Goal: Information Seeking & Learning: Get advice/opinions

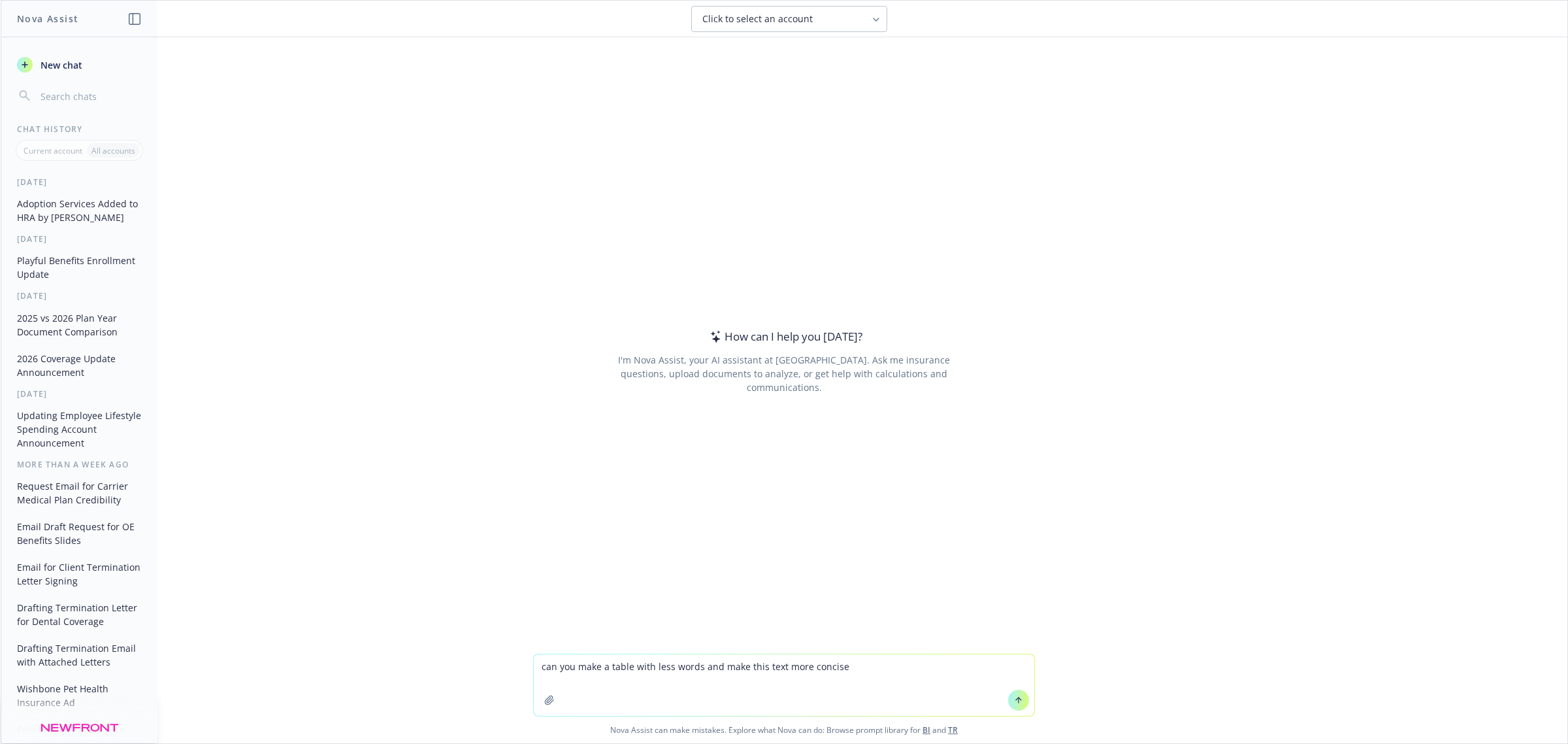
type textarea "can you make a table with less words and make this text more concise?"
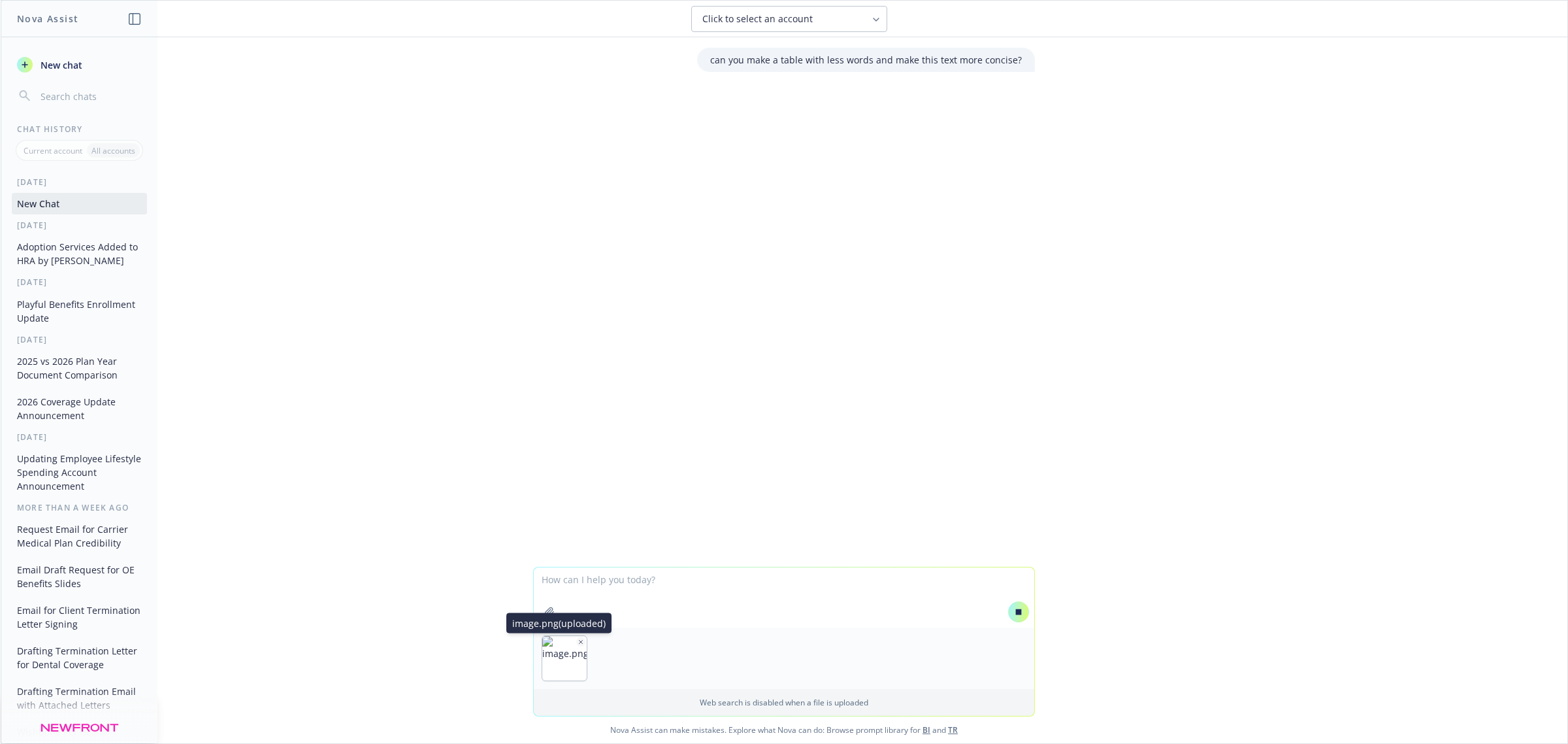
click at [578, 642] on icon "button" at bounding box center [581, 641] width 7 height 7
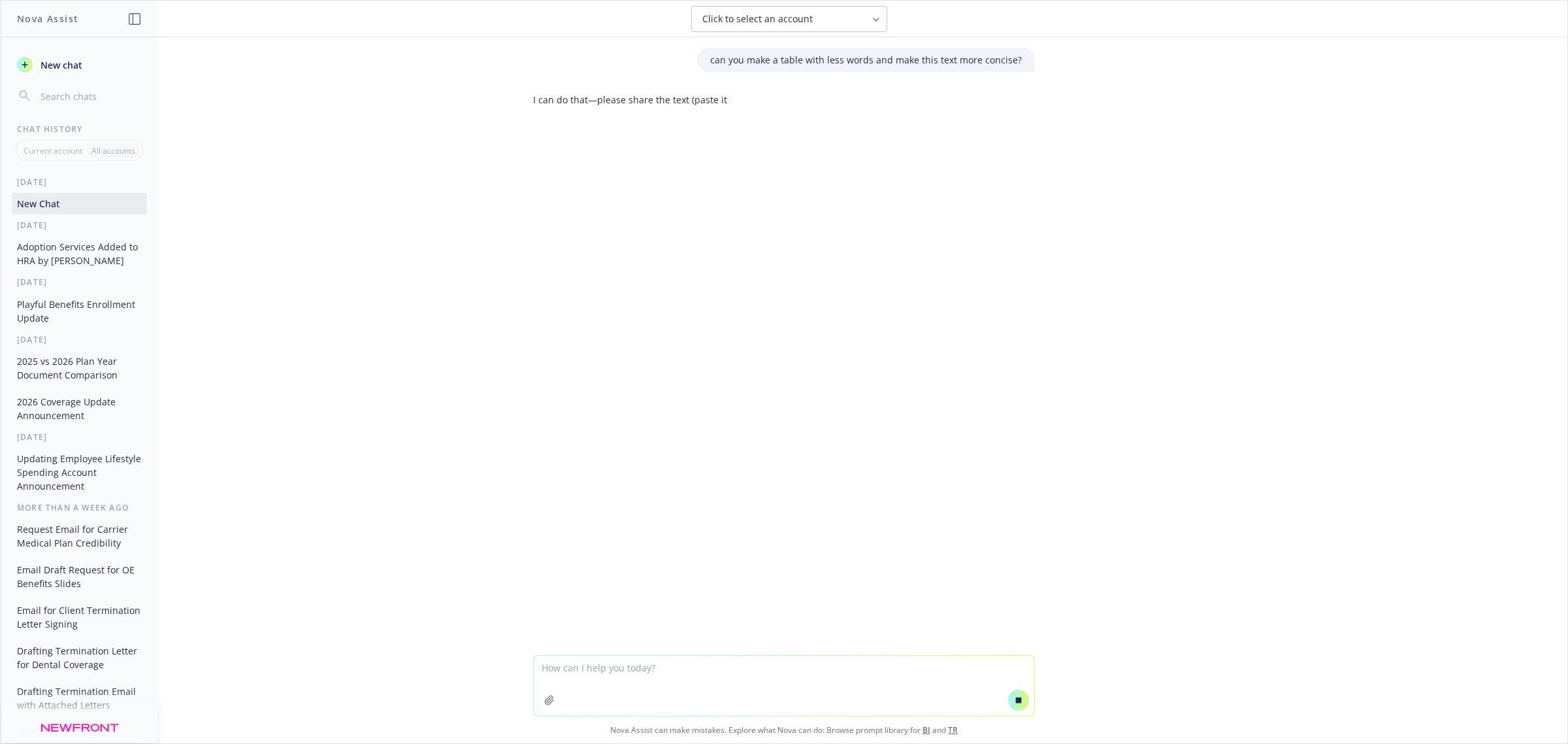
click at [621, 668] on textarea at bounding box center [784, 685] width 500 height 60
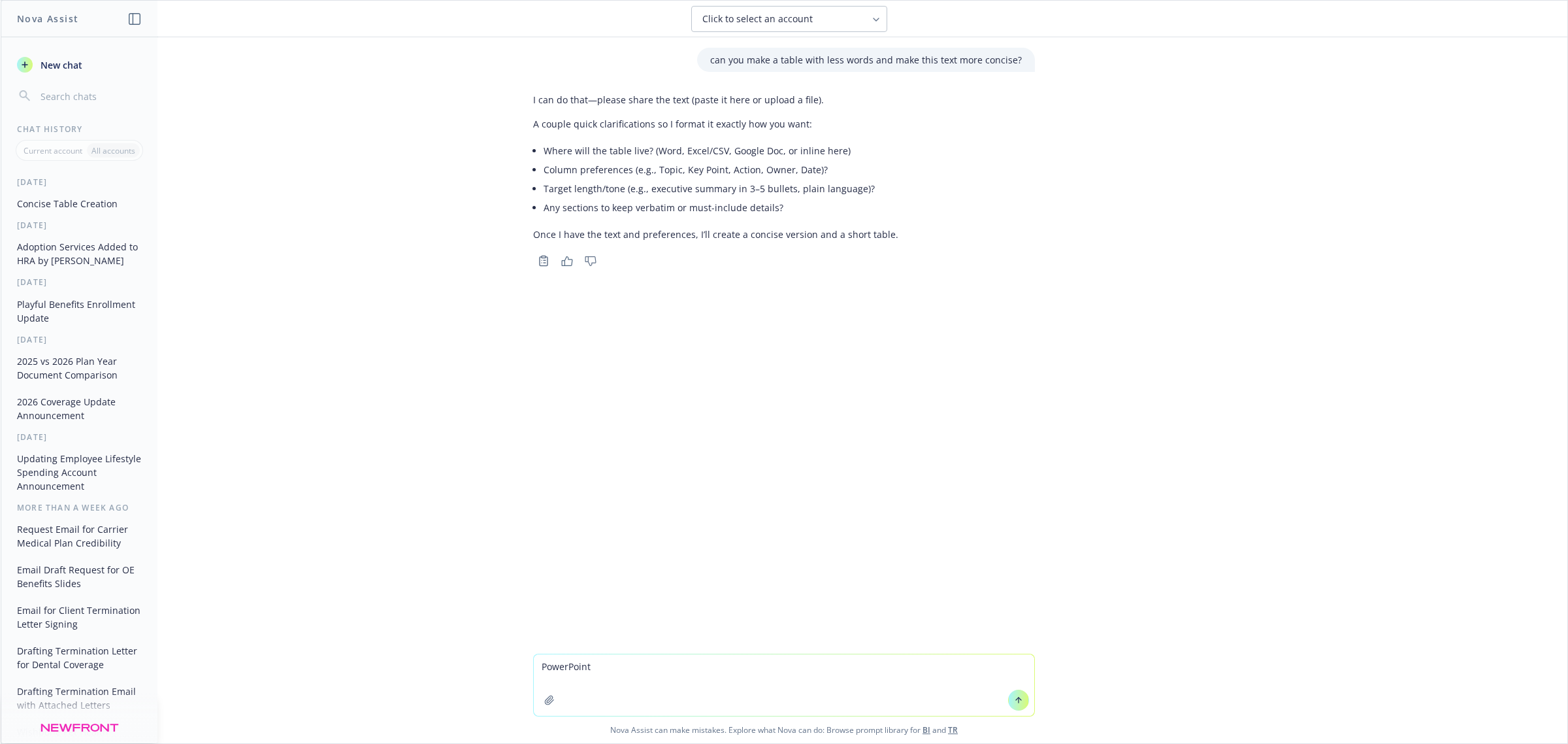
click at [611, 666] on textarea "PowerPoint" at bounding box center [784, 684] width 500 height 62
paste textarea "Voluntary Life and AD&D Employee: Minimum Amount of $10,000 and Increments of $…"
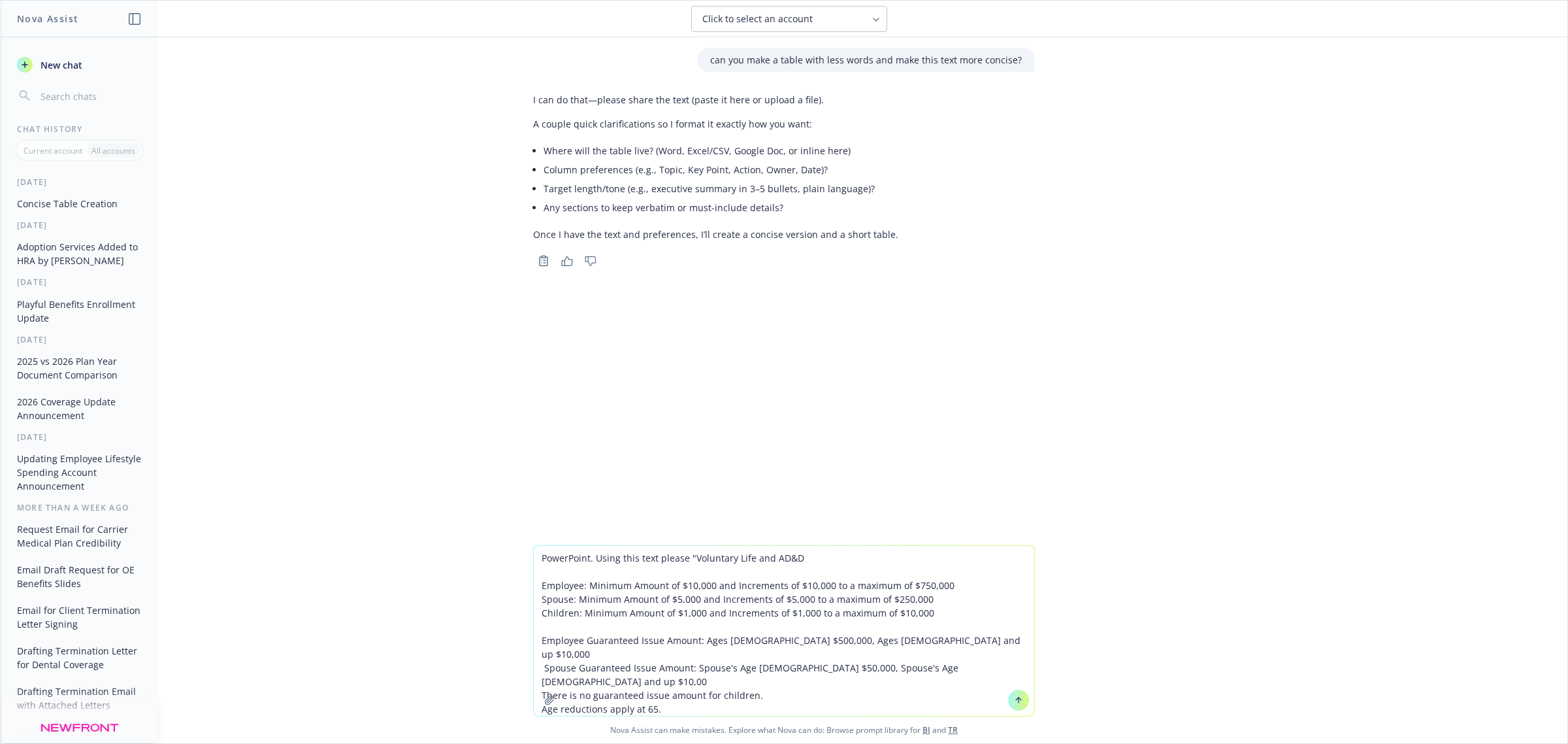
type textarea "PowerPoint. Using this text please "Voluntary Life and AD&D Employee: Minimum A…"
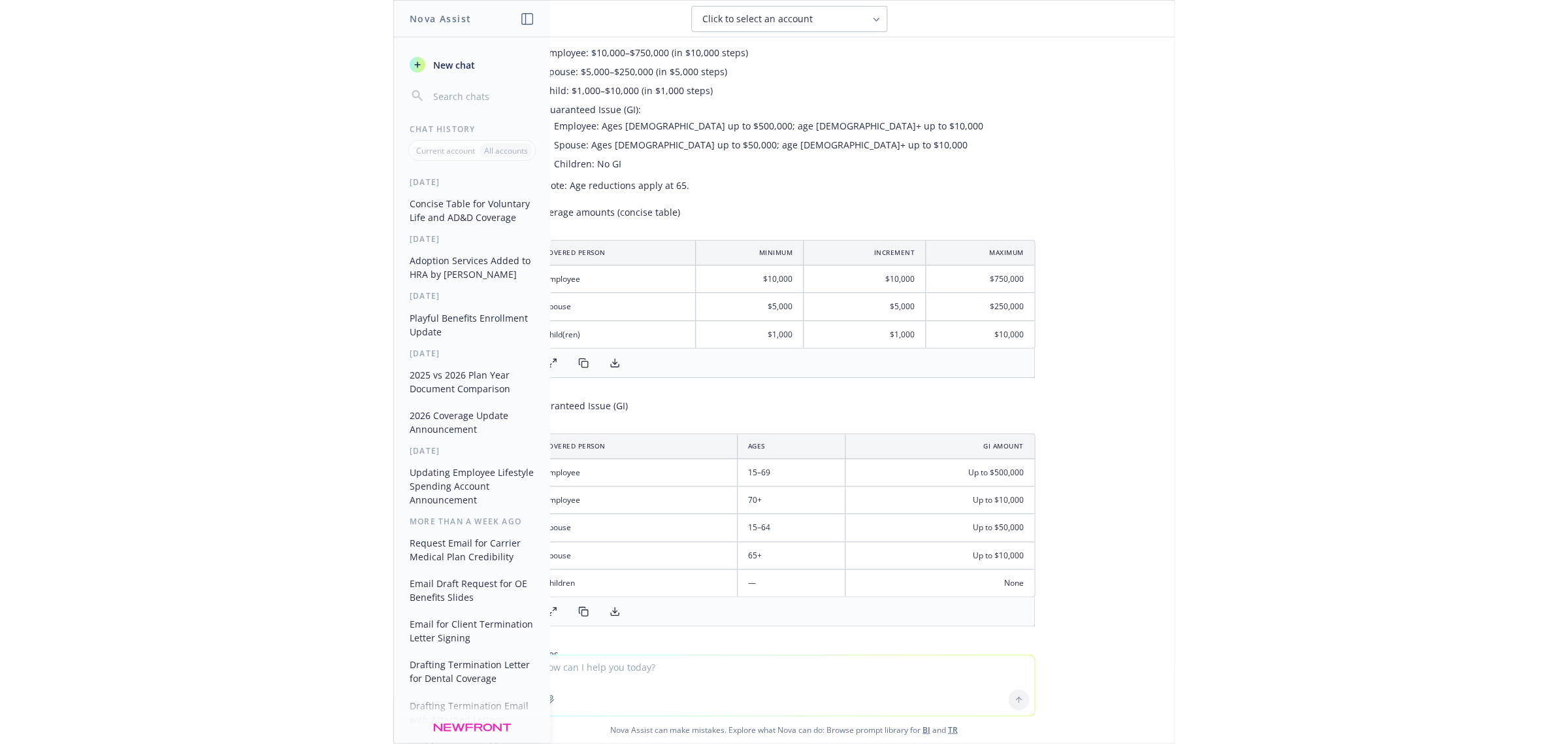
scroll to position [490, 0]
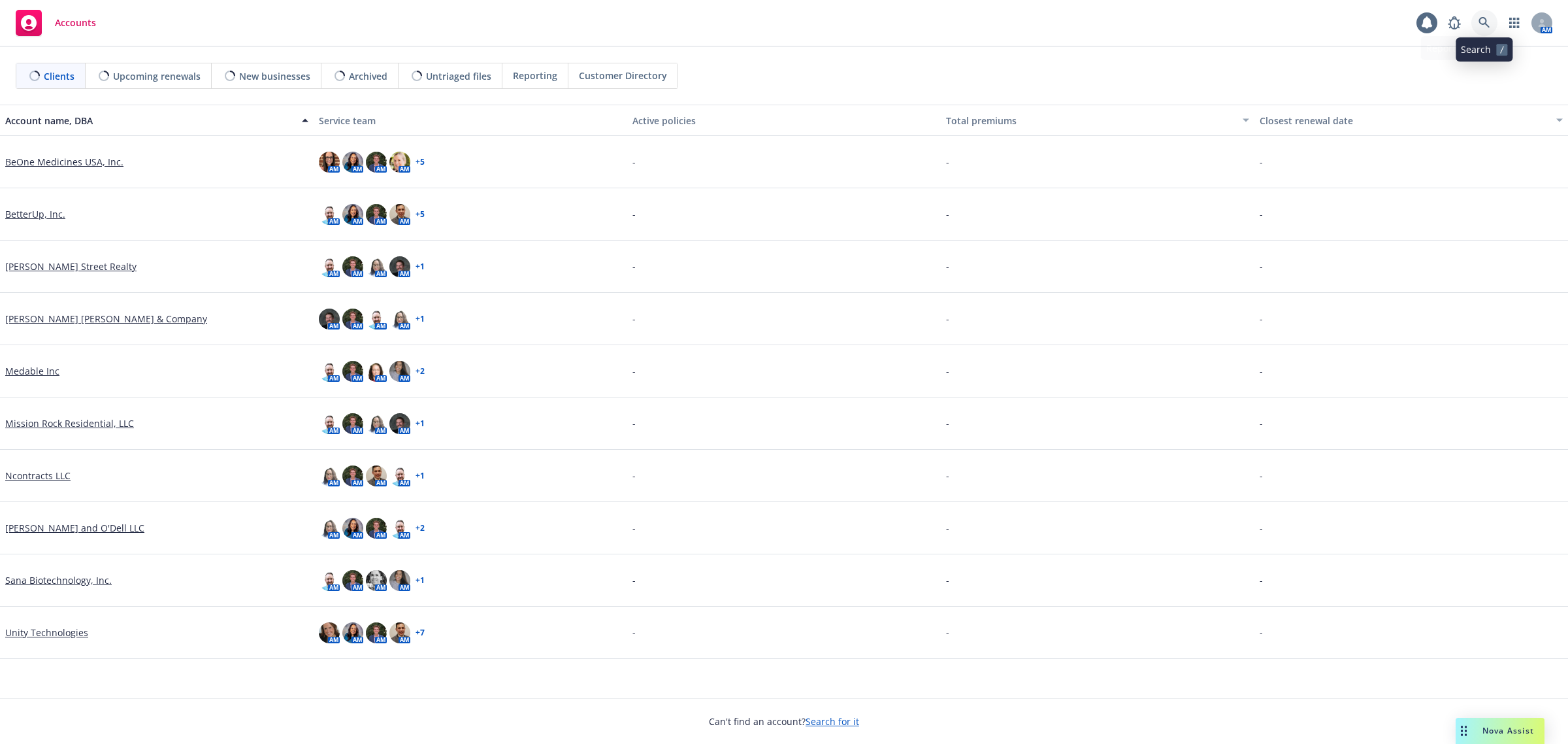
click at [1490, 24] on link at bounding box center [1484, 23] width 26 height 27
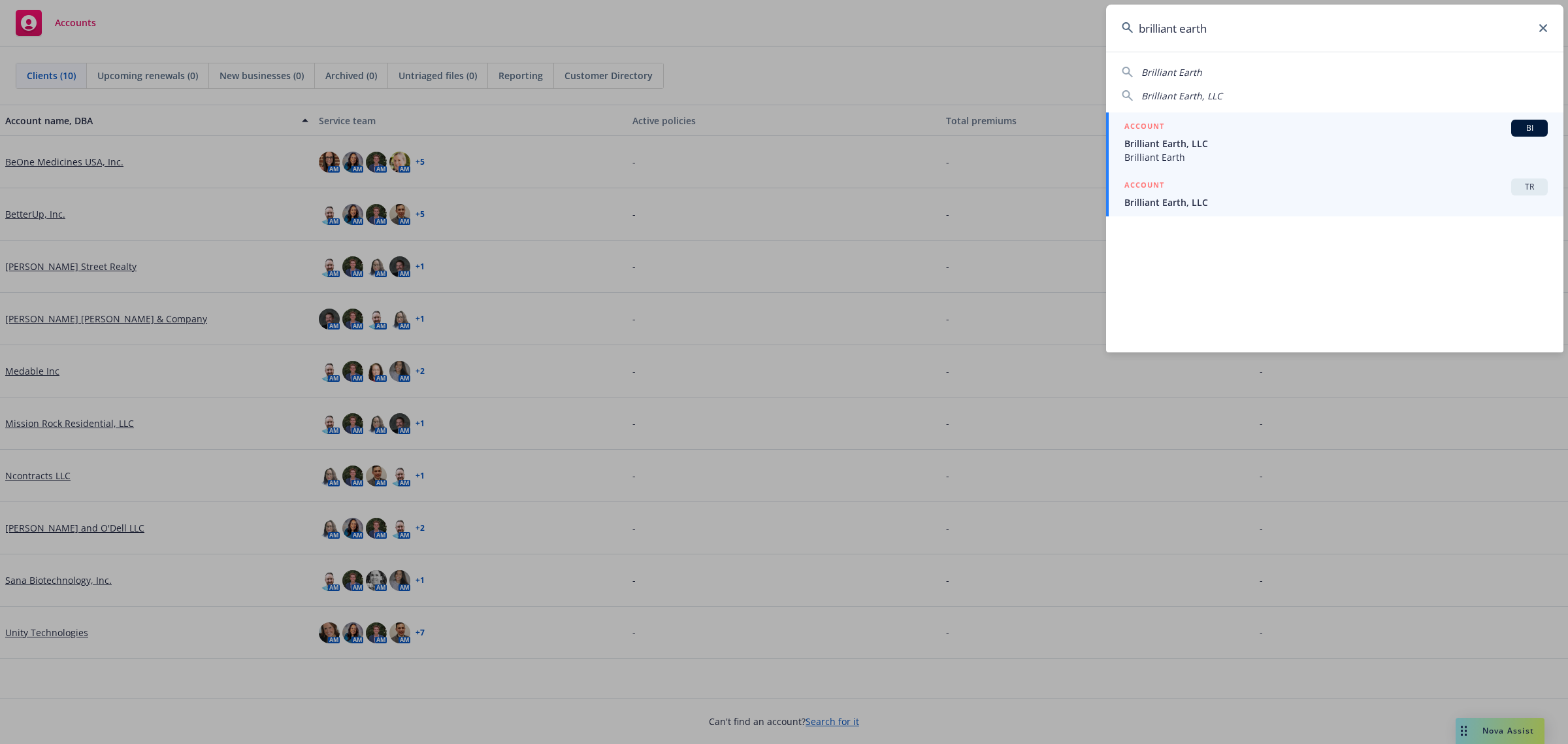
type input "brilliant earth"
click at [1374, 204] on span "Brilliant Earth, LLC" at bounding box center [1335, 202] width 423 height 14
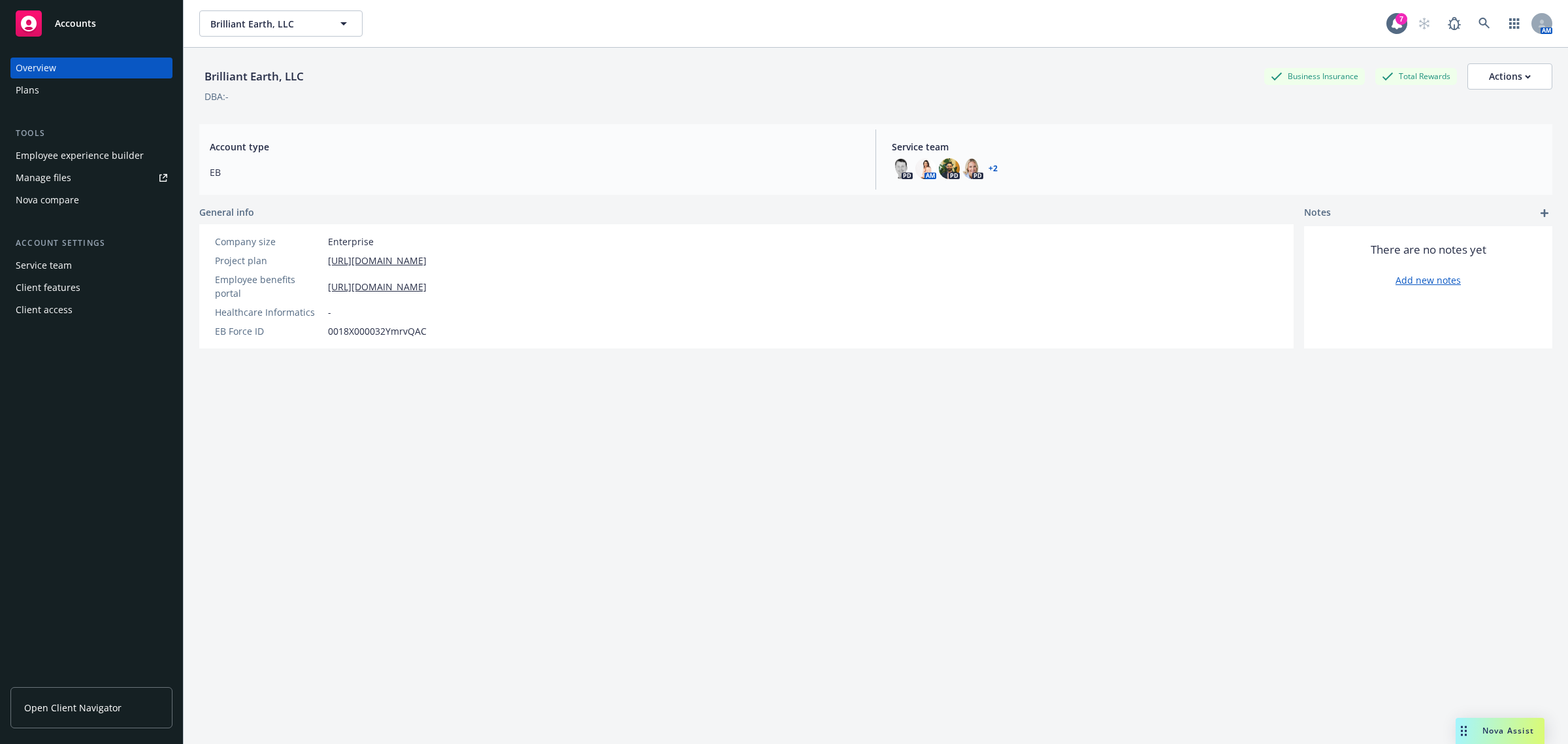
click at [79, 160] on div "Employee experience builder" at bounding box center [79, 155] width 128 height 21
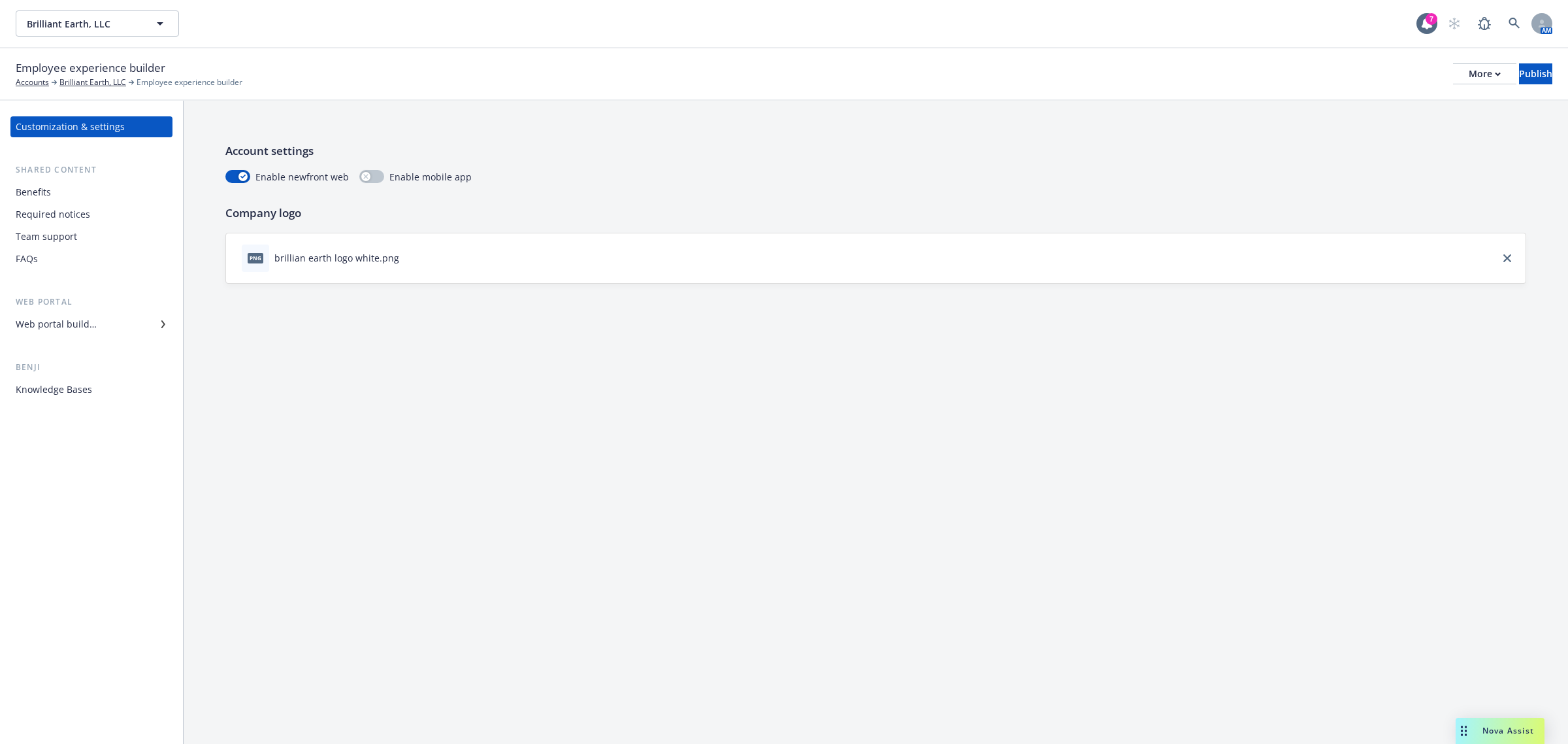
click at [72, 317] on div "Web portal builder" at bounding box center [56, 324] width 81 height 21
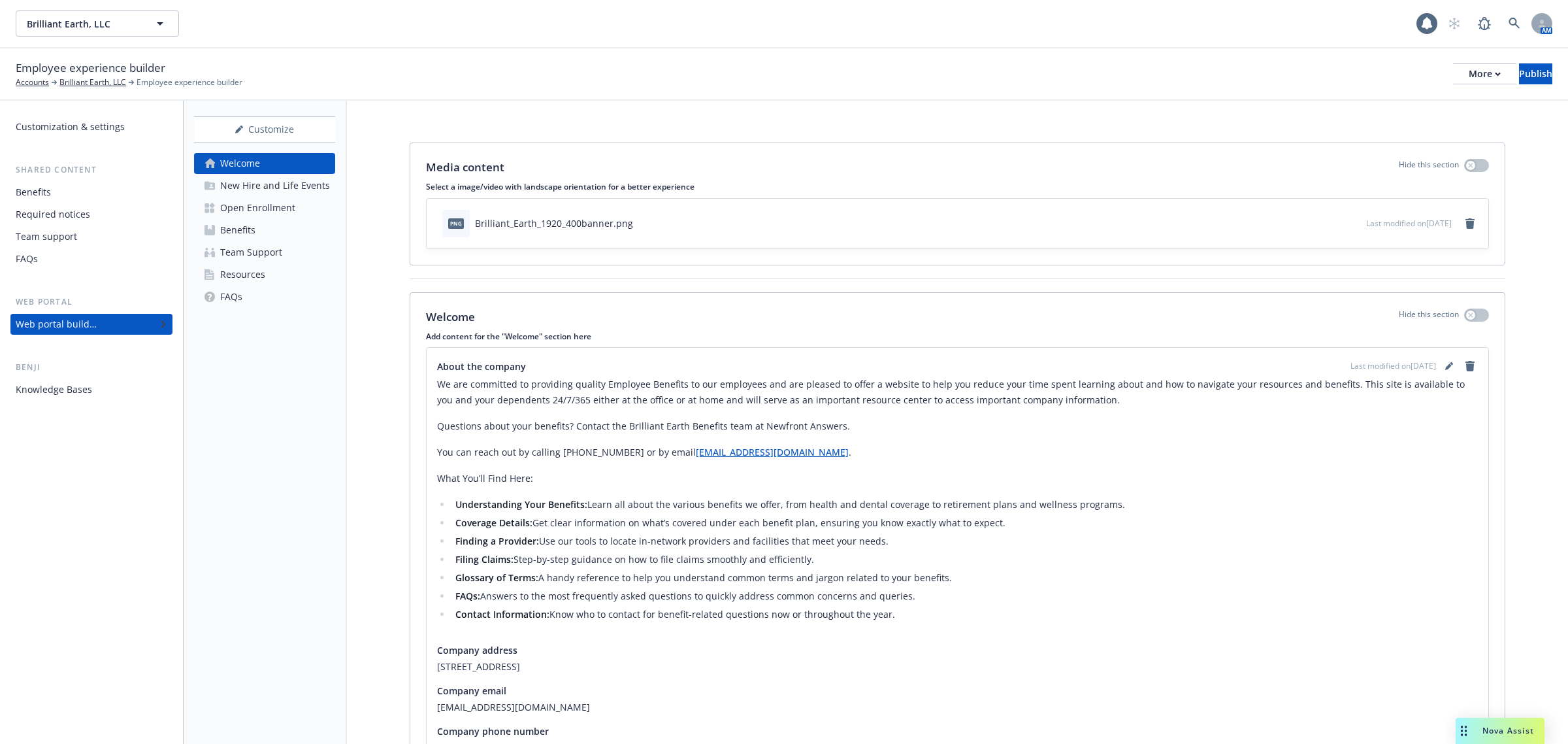
click at [241, 200] on div "Open Enrollment" at bounding box center [257, 207] width 76 height 21
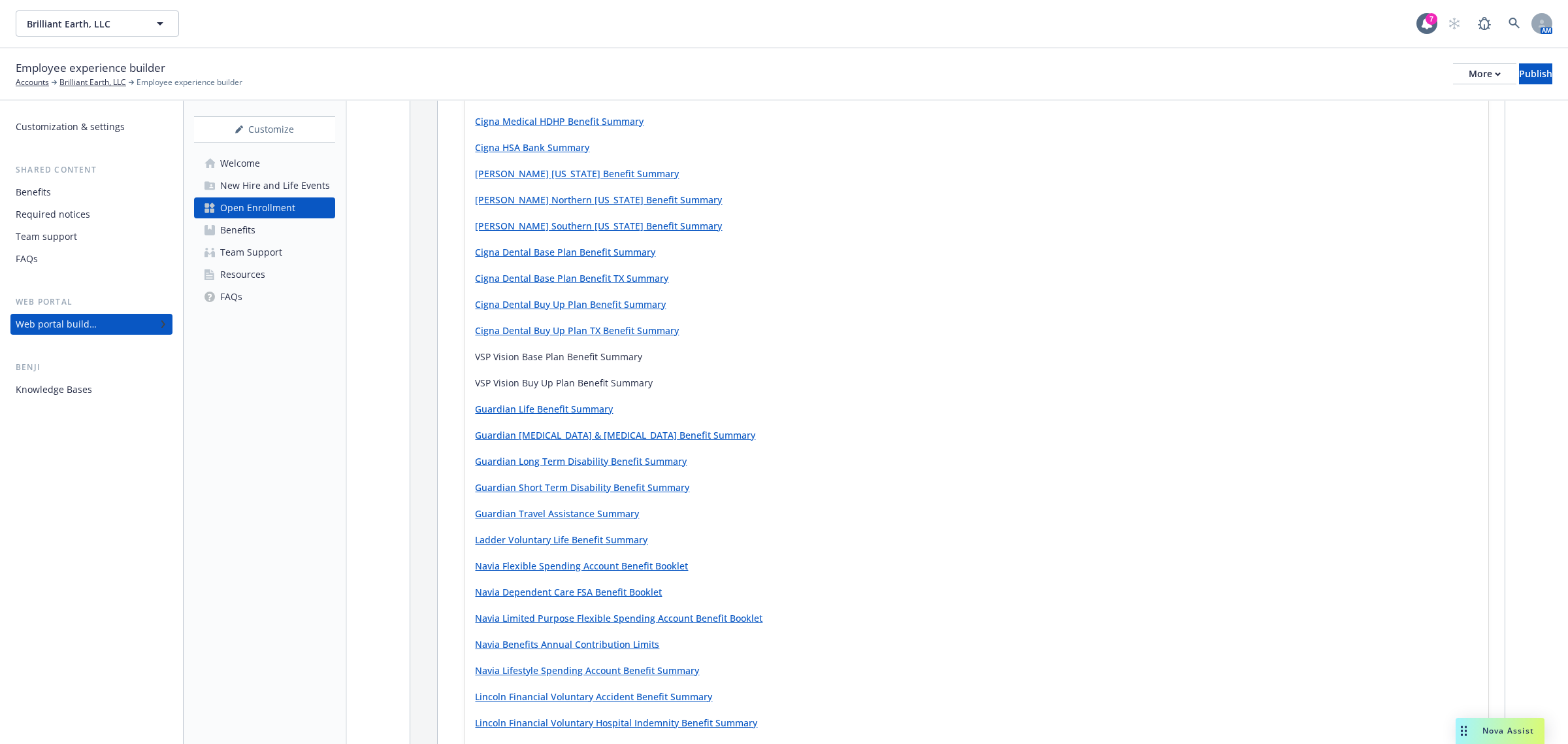
scroll to position [898, 0]
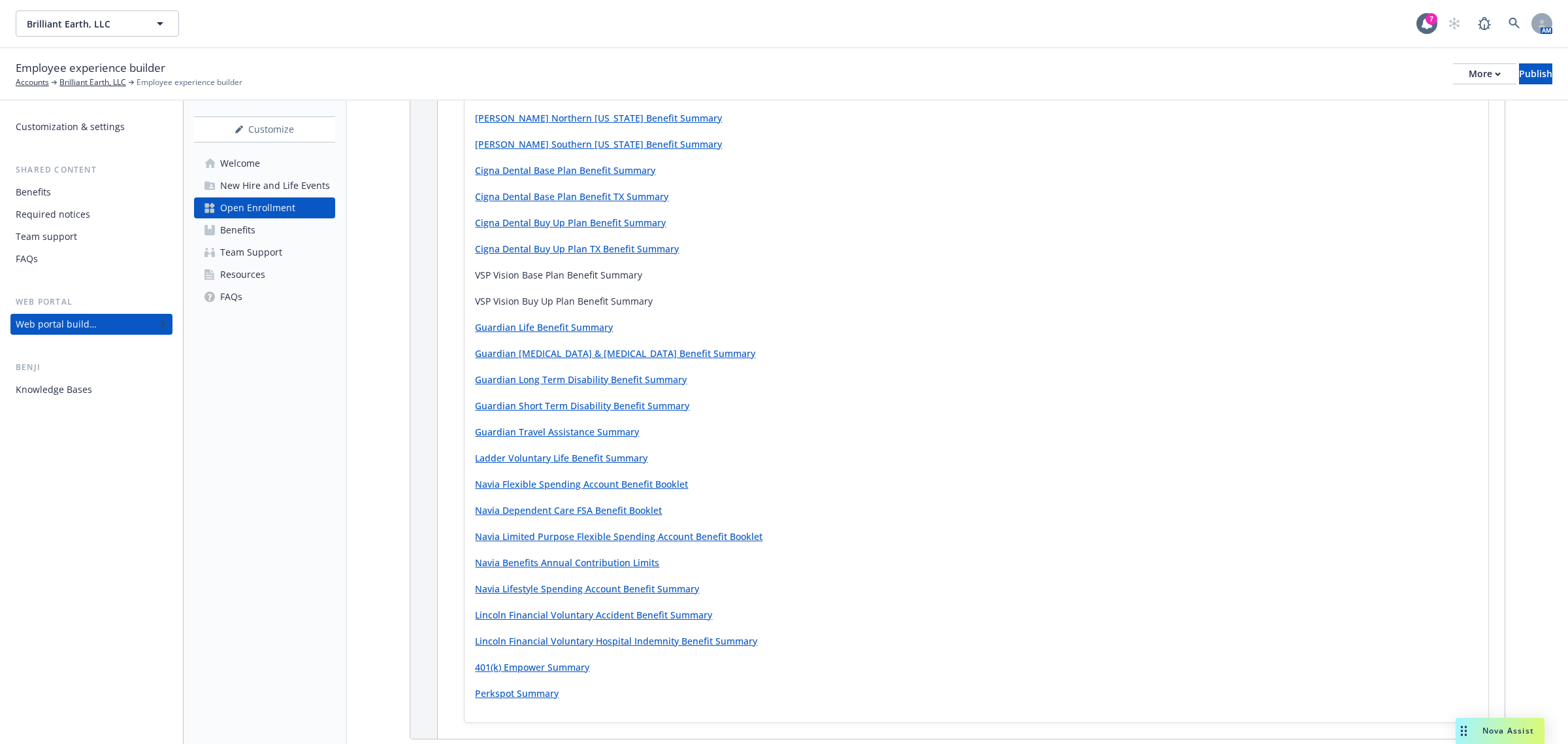
drag, startPoint x: 541, startPoint y: 305, endPoint x: 531, endPoint y: 304, distance: 10.0
click at [541, 305] on p "VSP Vision Buy Up Plan Benefit Summary" at bounding box center [976, 301] width 1003 height 16
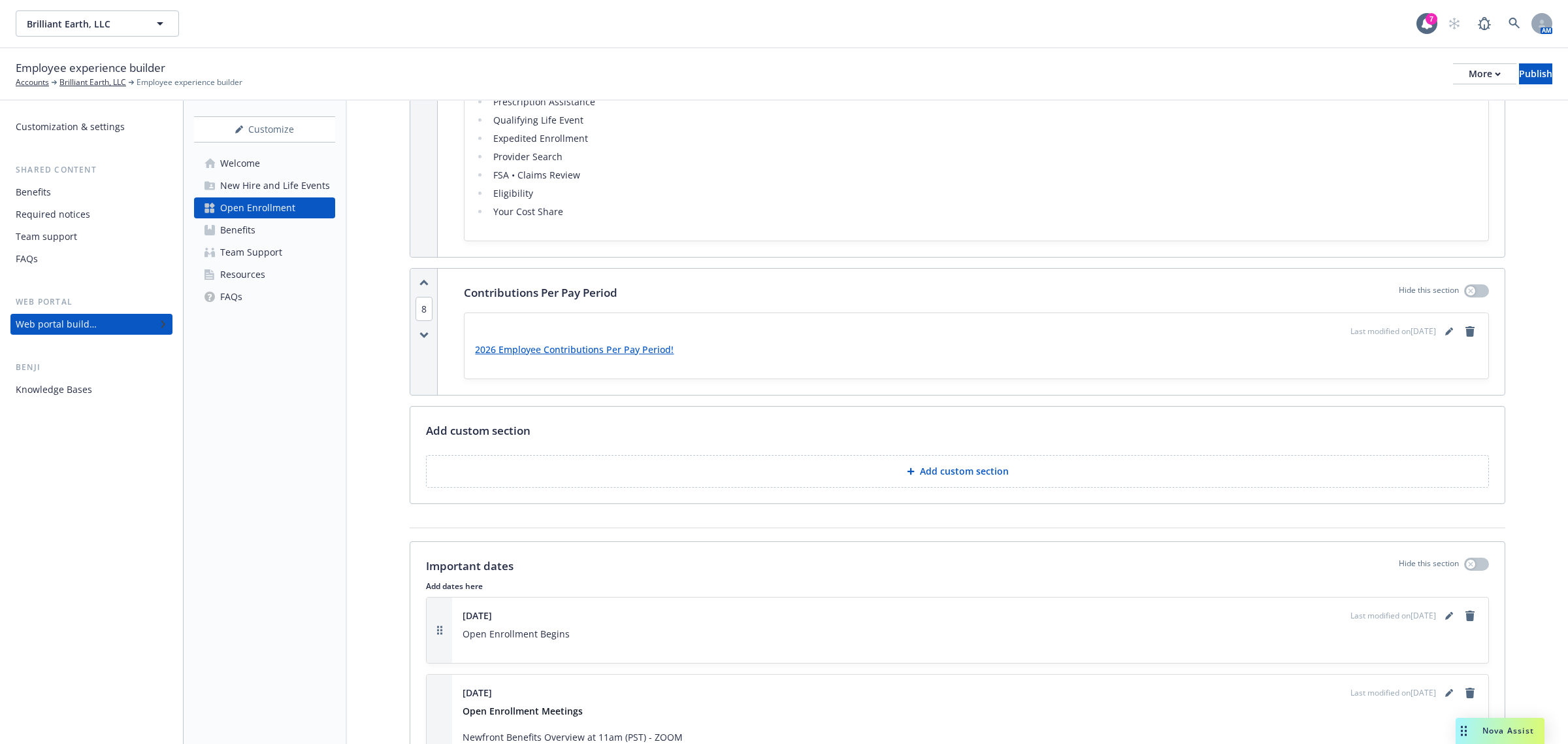
scroll to position [2859, 0]
click at [654, 351] on link "2026 Employee Contributions Per Pay Period!" at bounding box center [574, 350] width 198 height 13
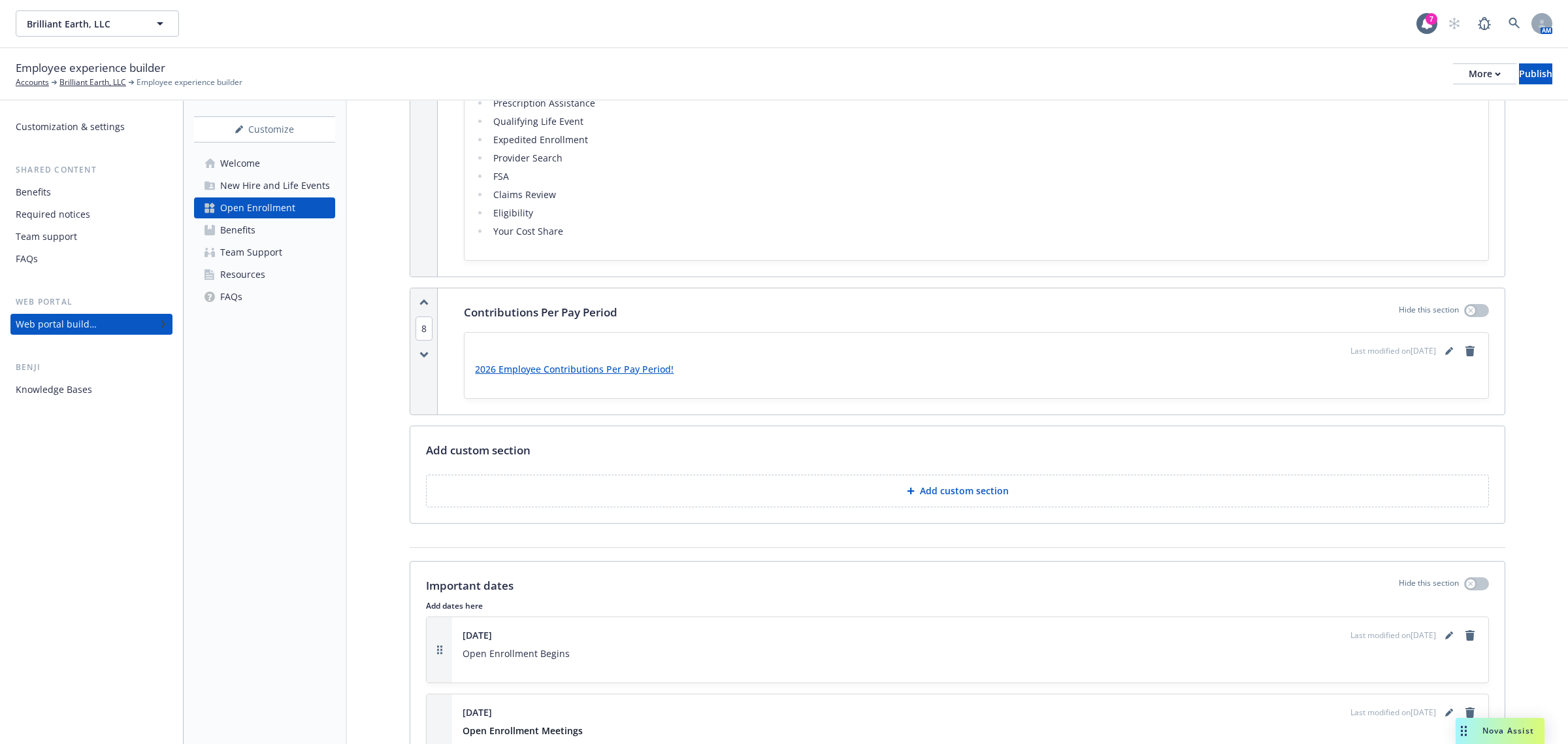
click at [634, 372] on link "2026 Employee Contributions Per Pay Period!" at bounding box center [574, 369] width 198 height 13
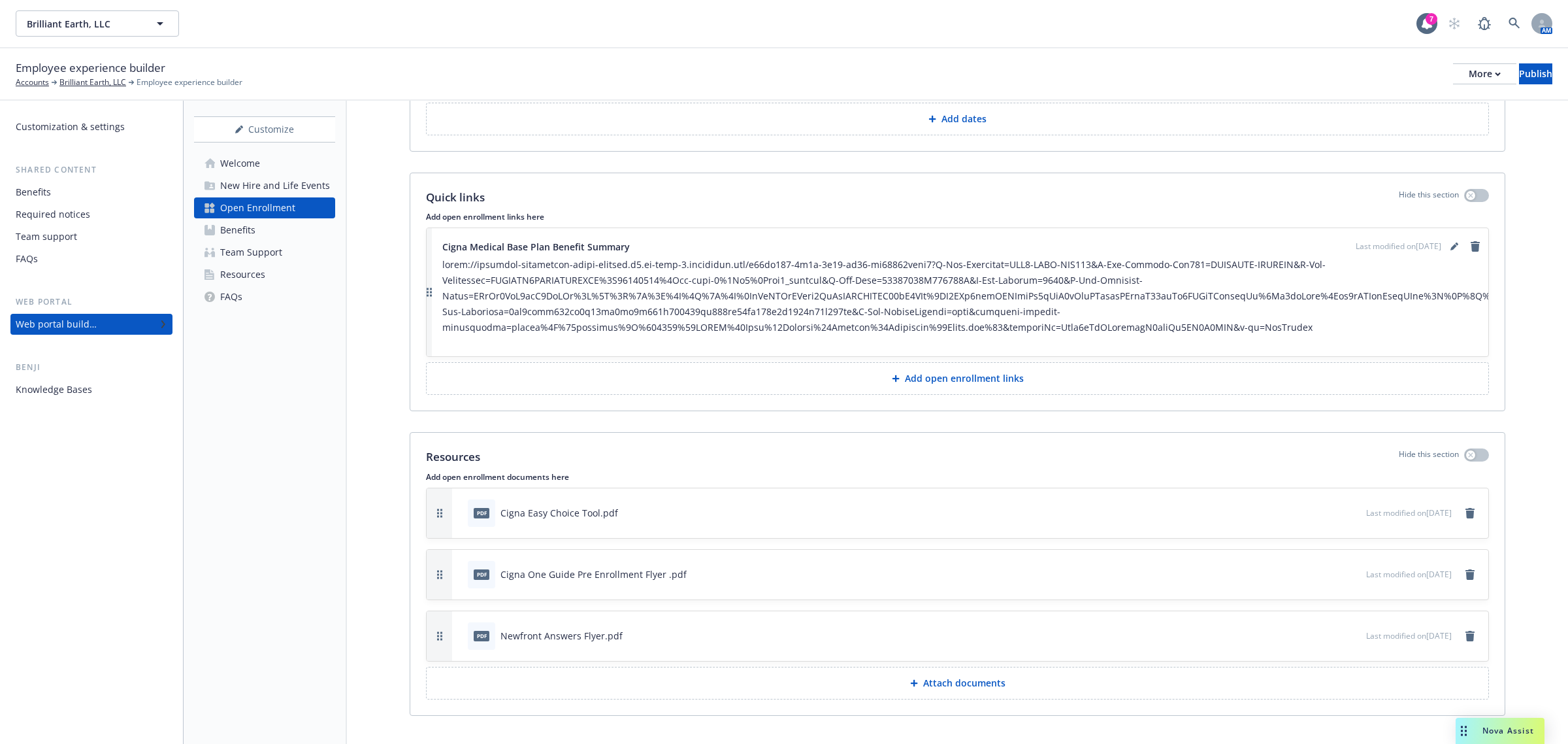
scroll to position [3918, 0]
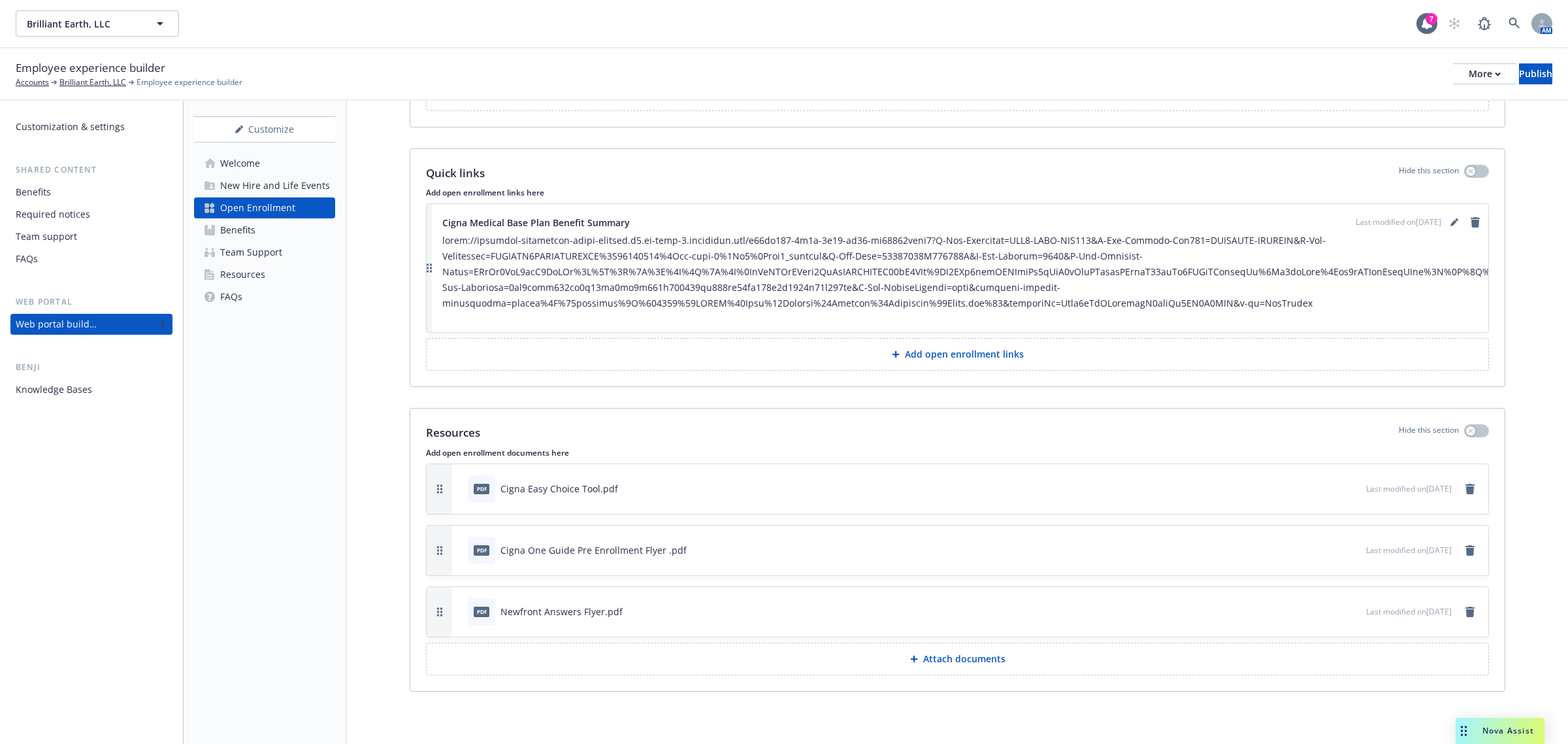
click at [410, 482] on div "Resources Hide this section Add open enrollment documents here pdf Cigna Easy C…" at bounding box center [957, 550] width 1094 height 283
click at [410, 676] on div "Resources Hide this section Add open enrollment documents here pdf Cigna Easy C…" at bounding box center [957, 550] width 1094 height 283
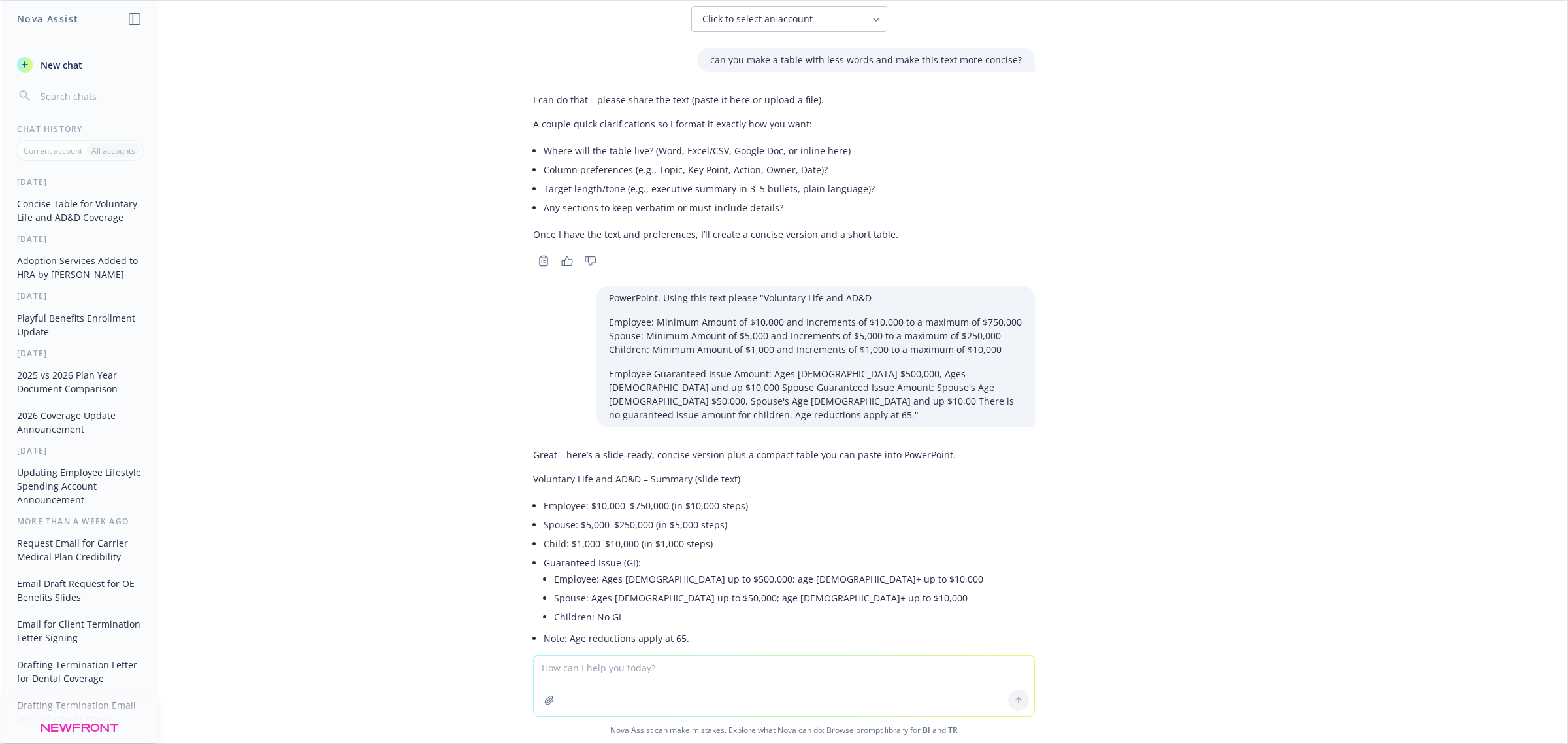
scroll to position [490, 0]
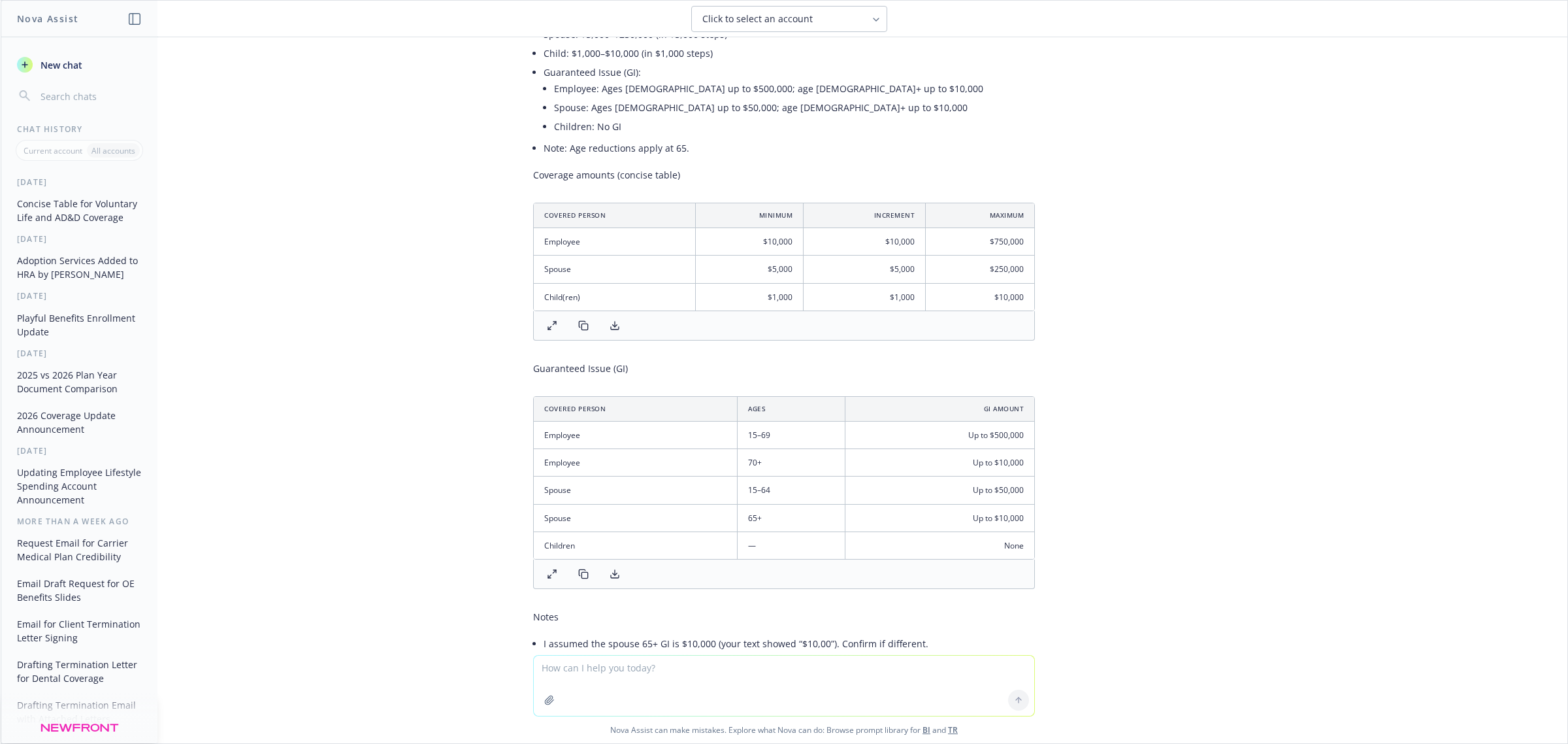
click at [615, 678] on textarea at bounding box center [784, 685] width 500 height 60
type textarea "what would be 10% coinsurance with a $0 annual deductible"
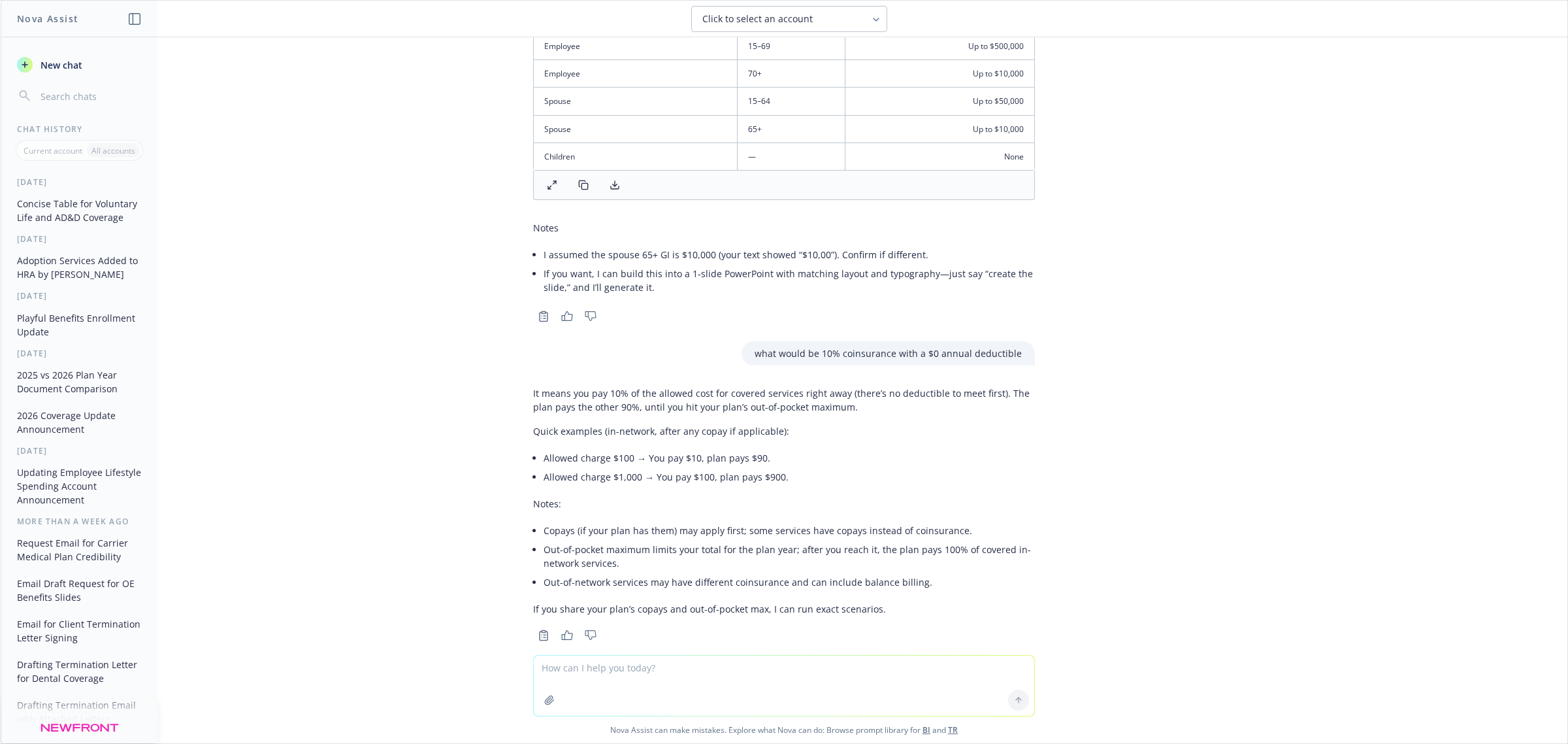
scroll to position [886, 0]
